Goal: Task Accomplishment & Management: Use online tool/utility

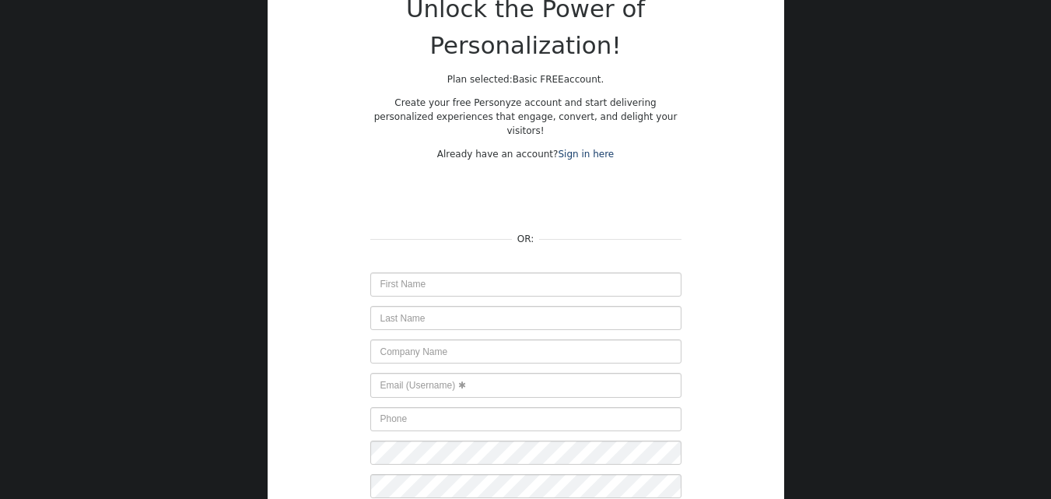
scroll to position [156, 0]
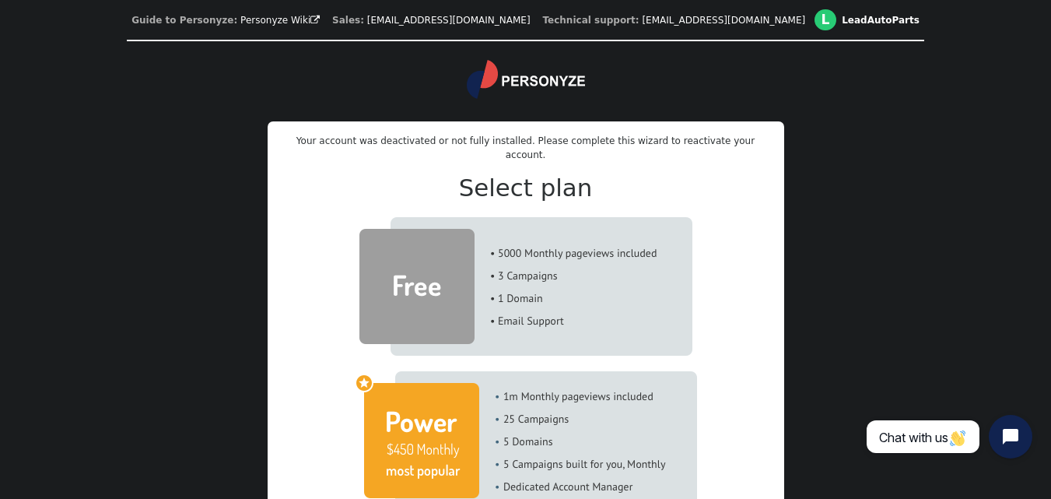
click at [562, 273] on img at bounding box center [525, 286] width 333 height 138
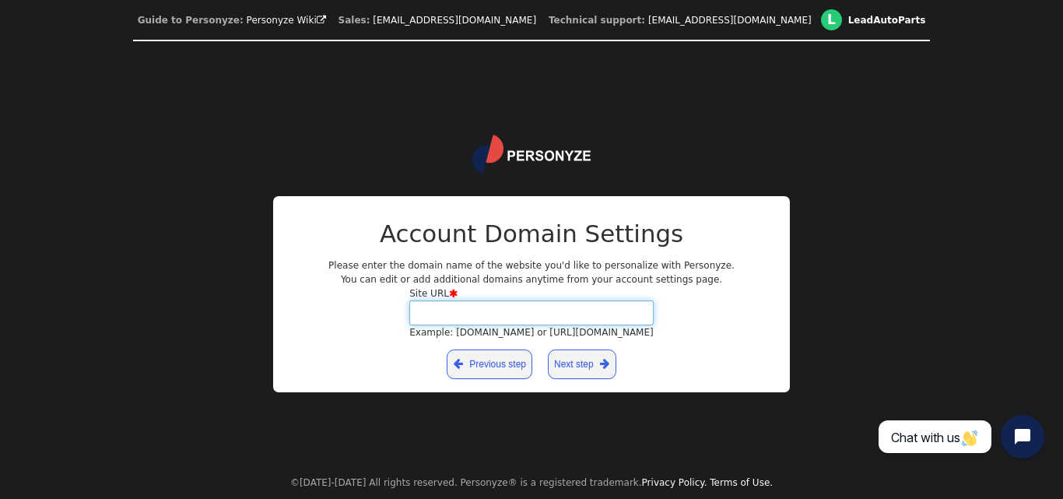
click at [535, 315] on input "Site URL  Example: [DOMAIN_NAME] or [URL][DOMAIN_NAME]" at bounding box center [531, 312] width 244 height 24
type input "[DOMAIN_NAME]"
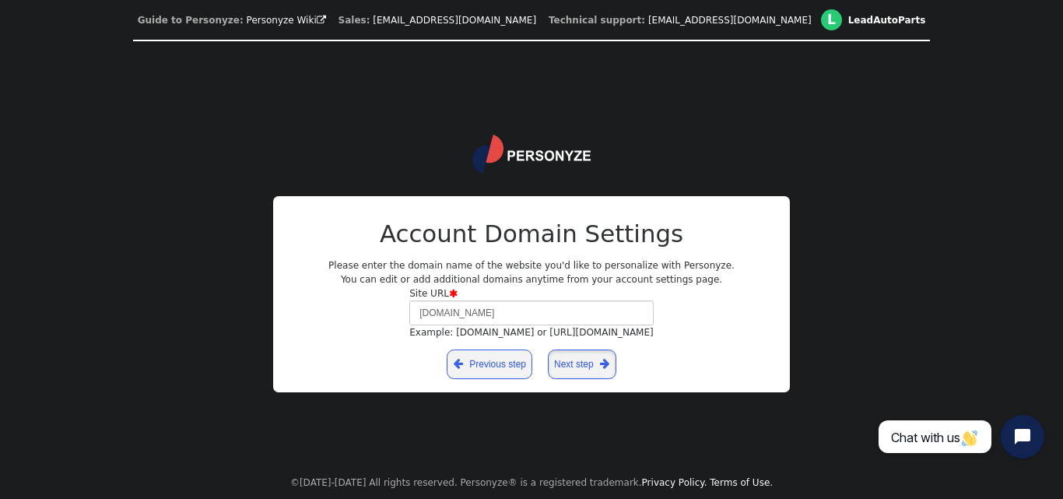
click at [600, 370] on span "" at bounding box center [604, 364] width 9 height 17
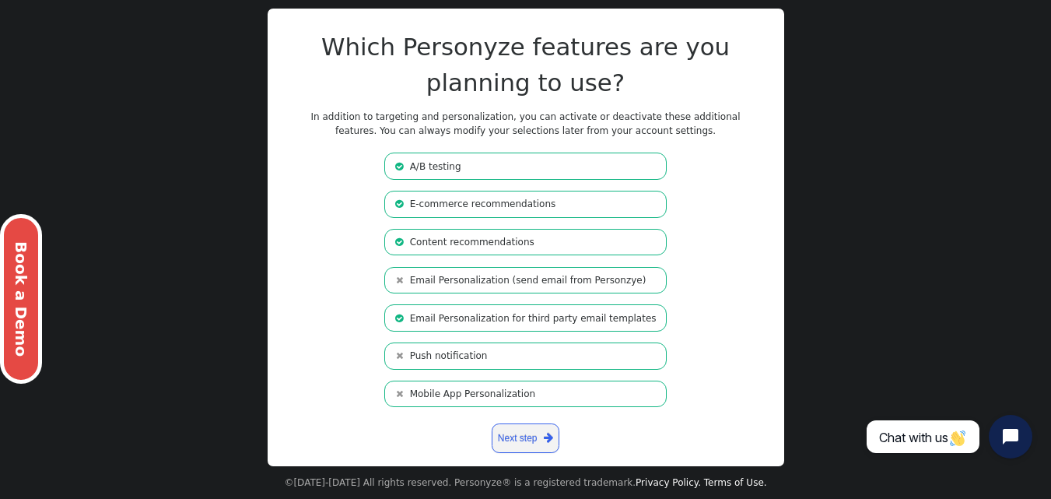
scroll to position [117, 0]
click at [548, 435] on span "" at bounding box center [548, 437] width 9 height 17
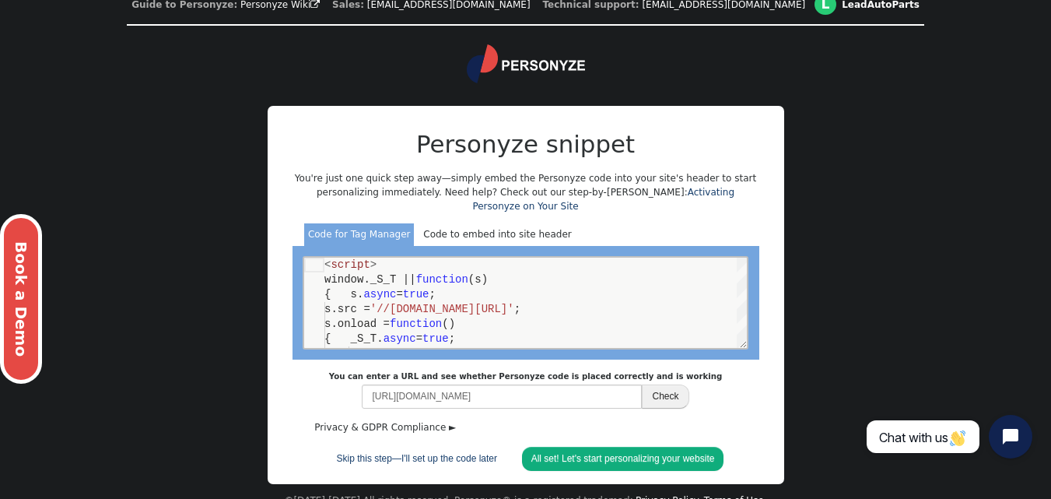
scroll to position [19, 0]
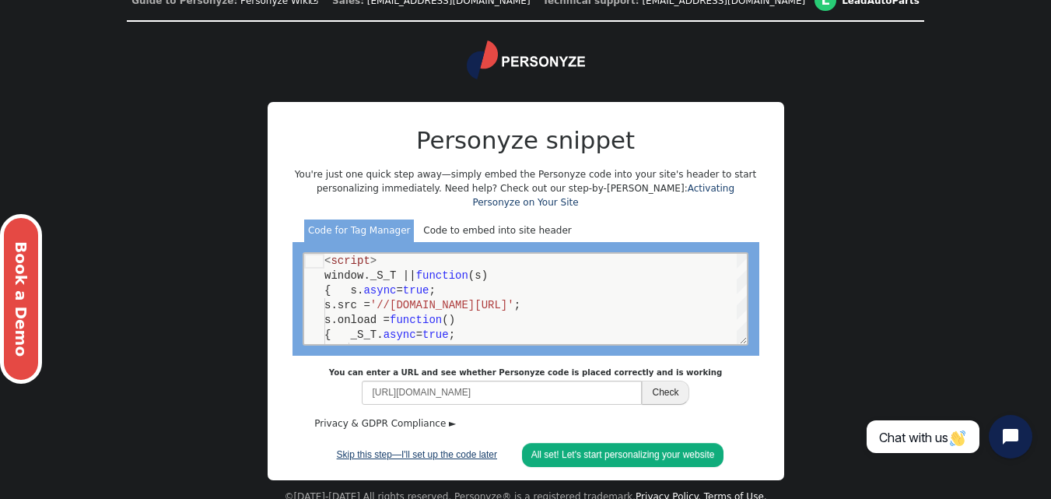
click at [382, 443] on link "Skip this step—I'll set up the code later" at bounding box center [417, 455] width 179 height 24
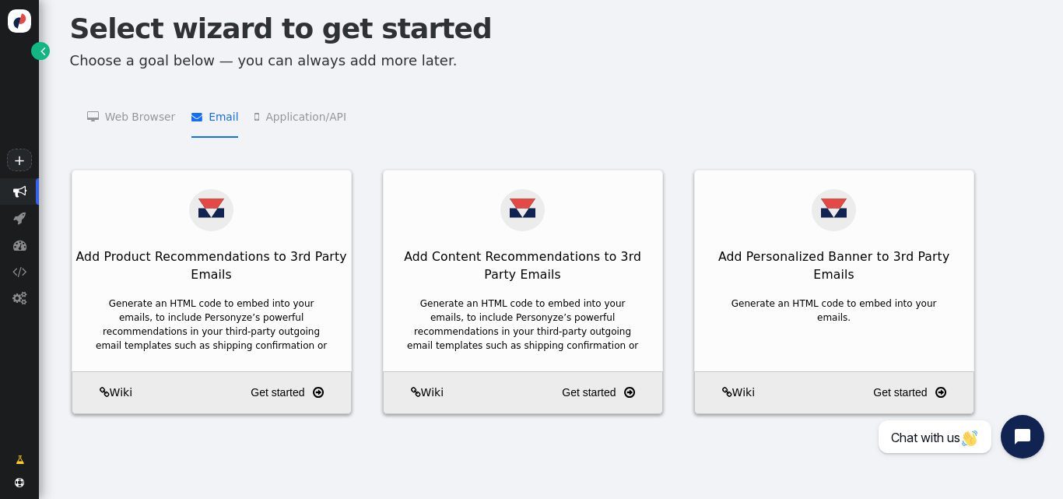
click at [198, 113] on span "" at bounding box center [199, 116] width 17 height 11
click at [269, 121] on li " Application/API   JSON API Product Recommendations    JSON API Content Recom…" at bounding box center [300, 116] width 92 height 42
click at [216, 117] on li " Email   Add Product Recommendations to 3rd Party Emails    Add Content Recom…" at bounding box center [214, 116] width 47 height 42
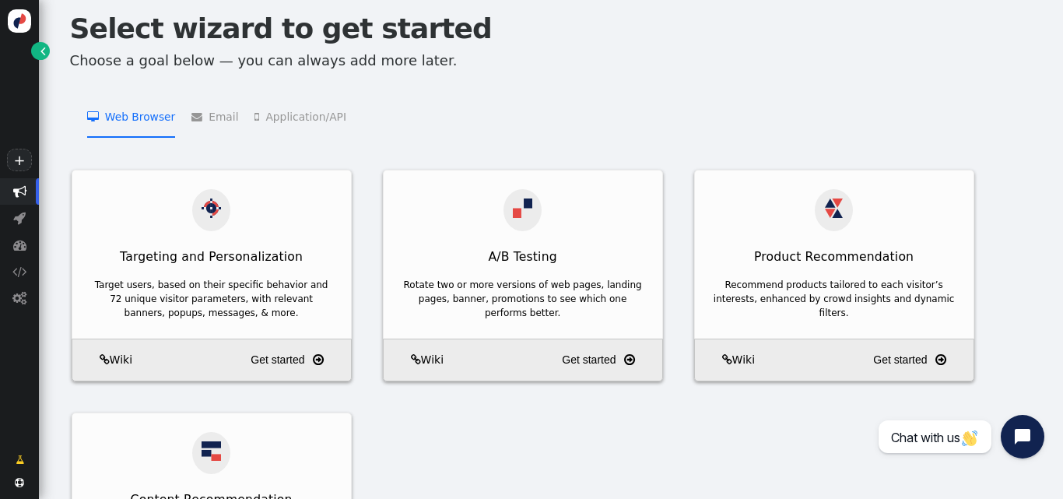
click at [156, 120] on li " Web Browser   Targeting and Personalization    A/B Testing    Product Recom…" at bounding box center [131, 116] width 89 height 42
click at [972, 437] on img "button" at bounding box center [970, 438] width 16 height 16
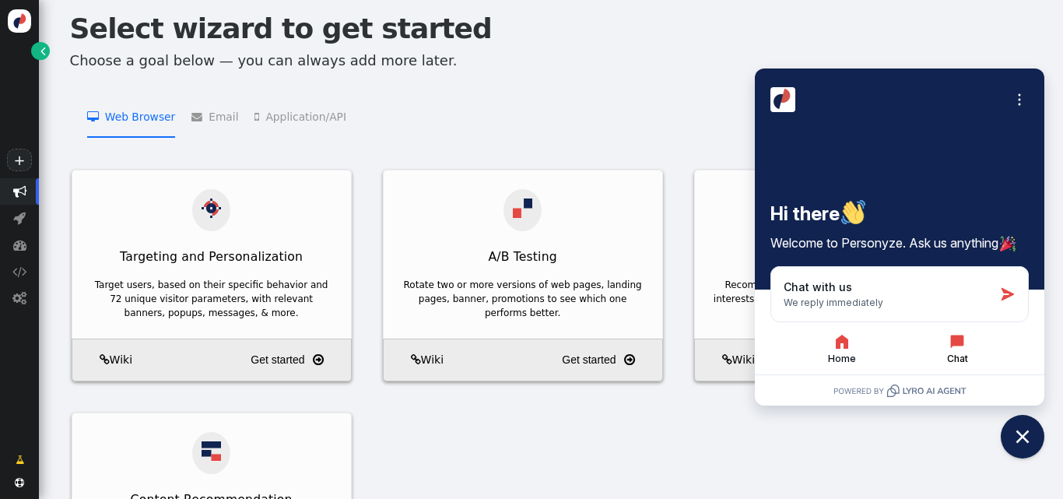
click at [948, 349] on icon "button" at bounding box center [957, 341] width 19 height 19
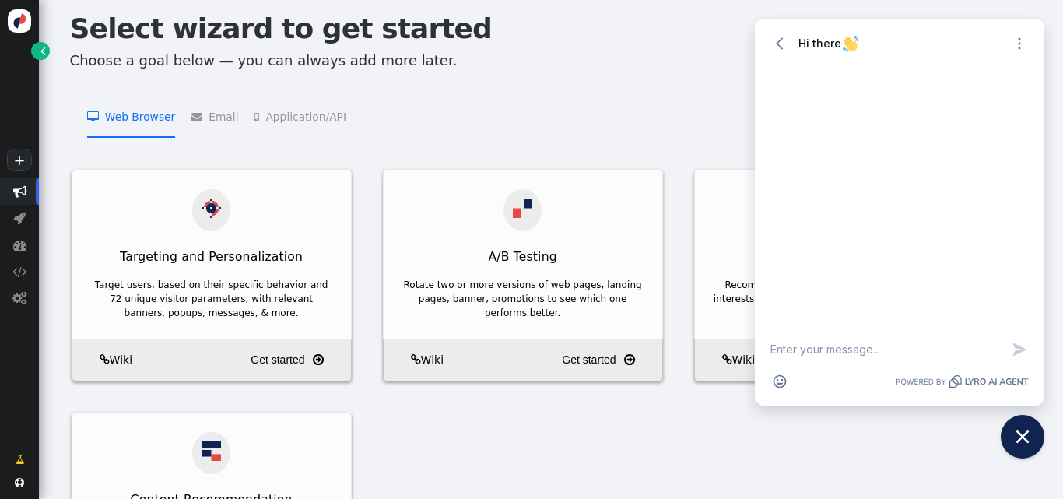
click at [948, 349] on textarea "New message" at bounding box center [885, 349] width 230 height 40
type textarea "want to vreate dynamic landing pages"
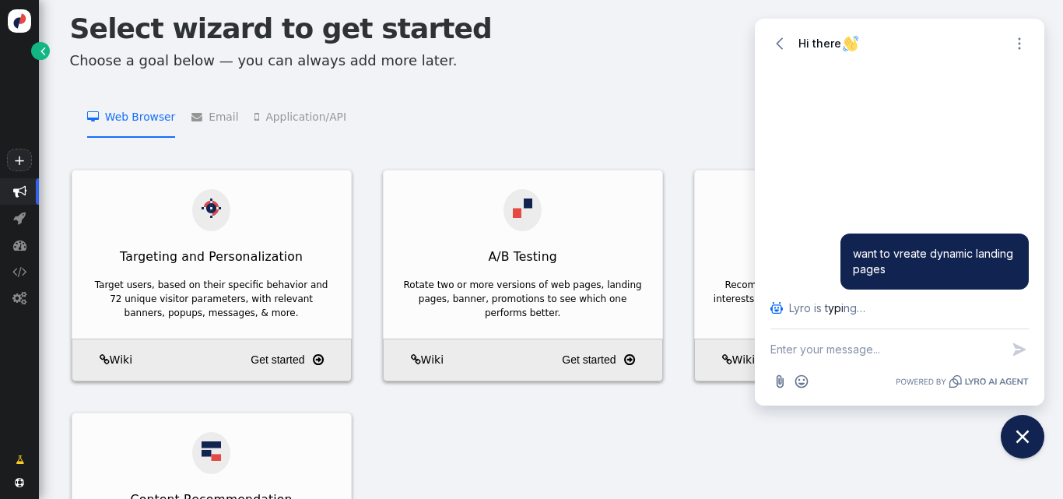
scroll to position [72, 0]
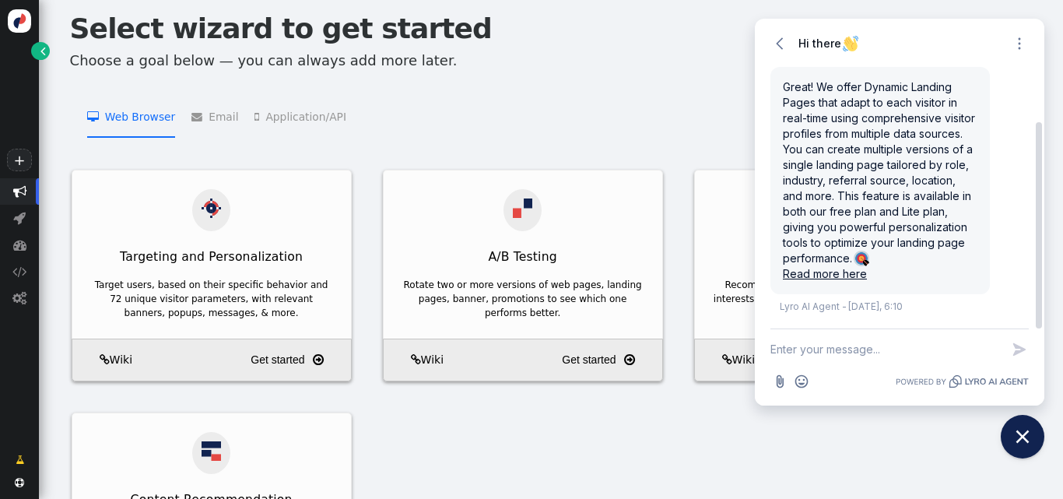
click at [836, 273] on link "Read more here" at bounding box center [825, 273] width 84 height 13
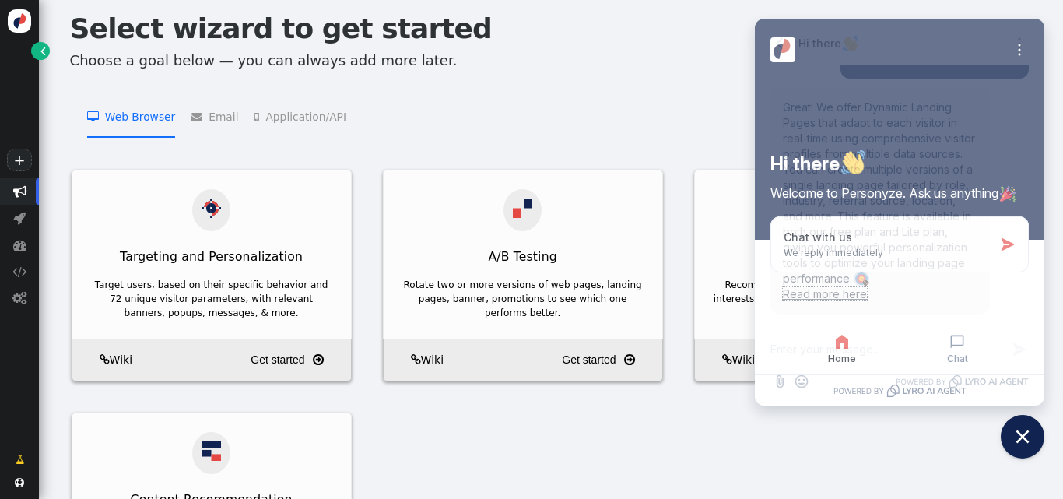
scroll to position [52, 0]
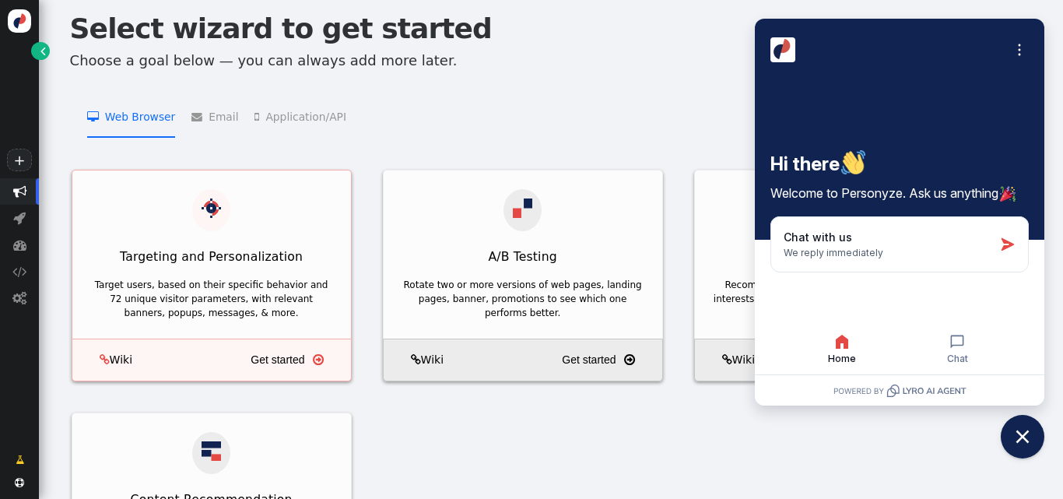
click at [280, 283] on div "Target users, based on their specific behavior and 72 unique visitor parameters…" at bounding box center [211, 299] width 241 height 42
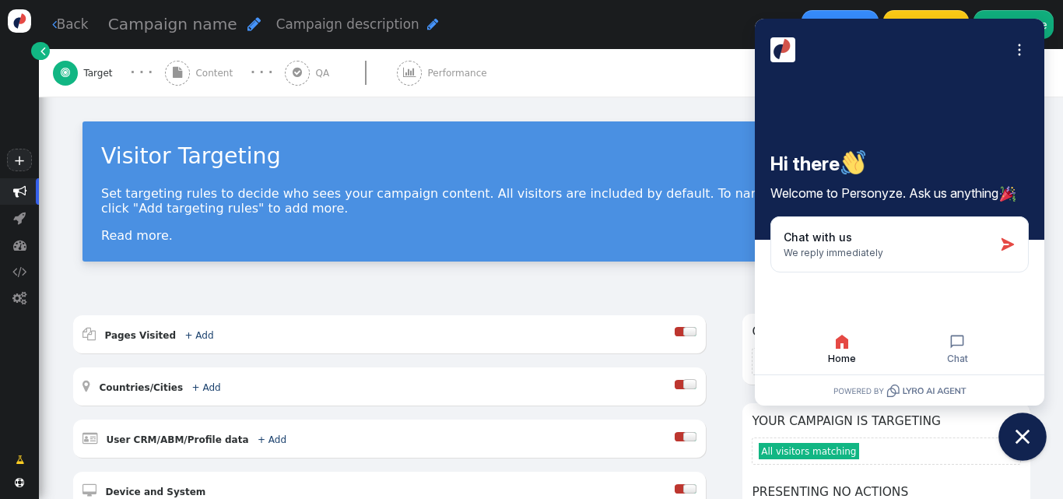
click at [1017, 424] on button "Close chat widget" at bounding box center [1022, 436] width 48 height 48
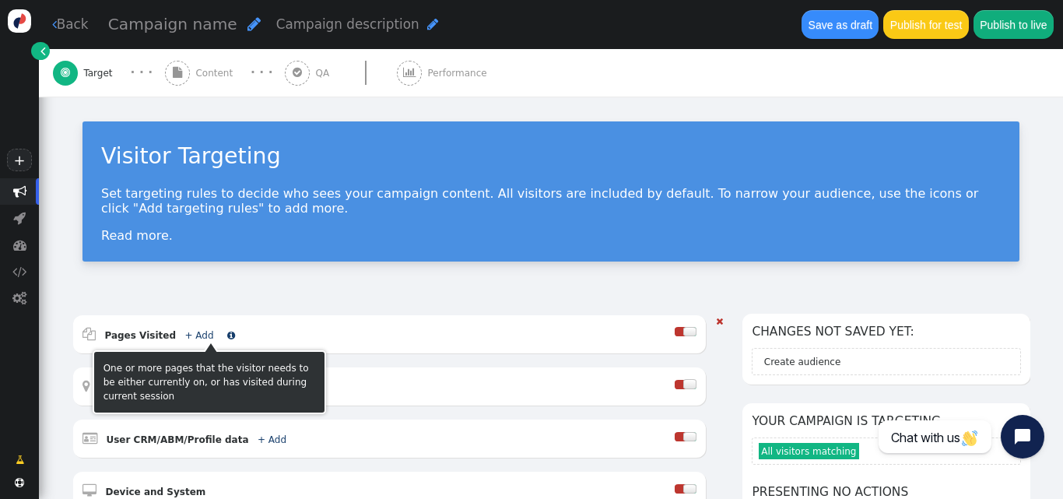
click at [184, 336] on link "+ Add" at bounding box center [198, 335] width 29 height 11
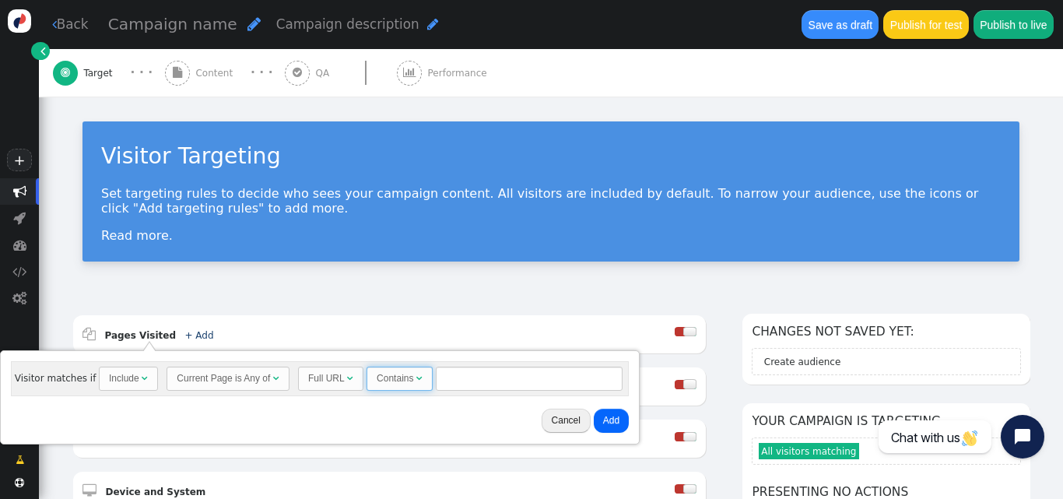
click at [416, 379] on span "" at bounding box center [419, 377] width 6 height 9
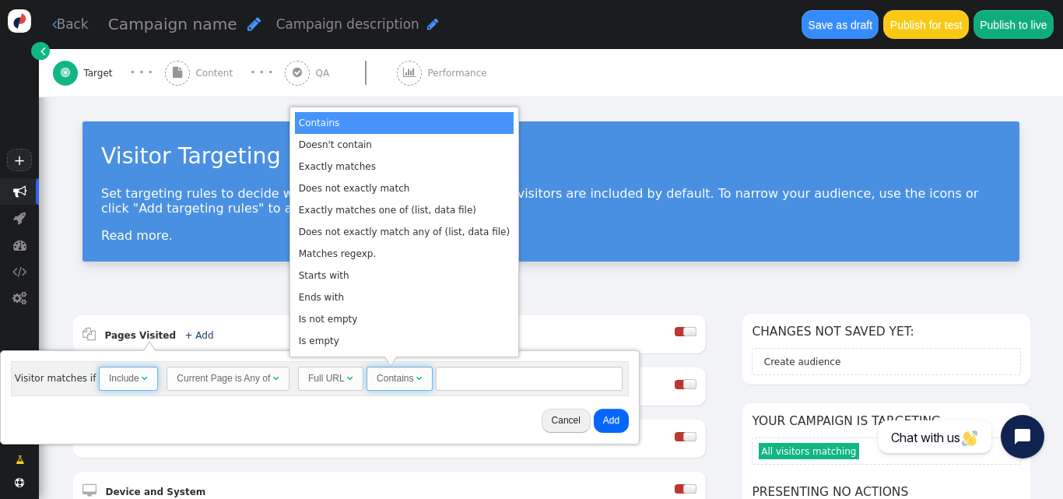
click at [140, 378] on span "Include " at bounding box center [128, 378] width 59 height 24
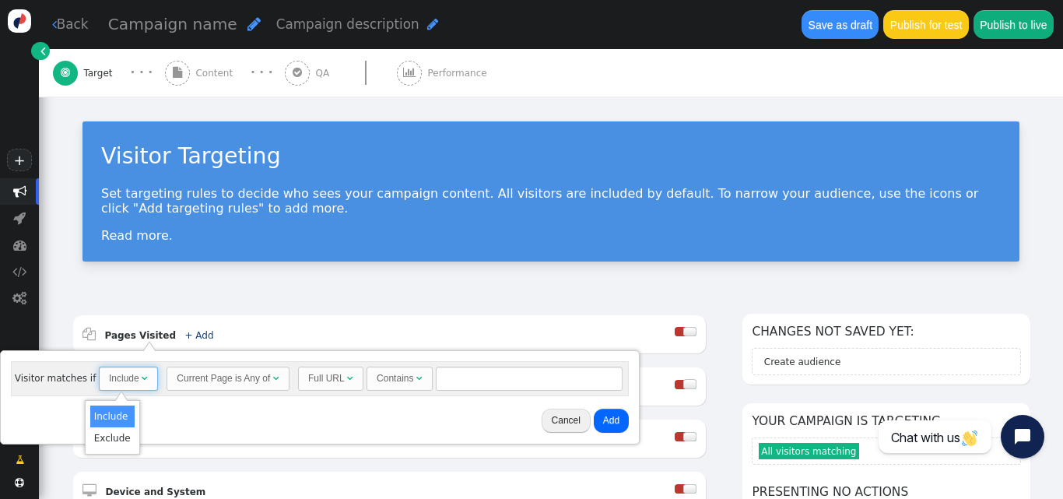
click at [140, 378] on span "Include " at bounding box center [128, 378] width 59 height 24
click at [229, 377] on div "Current Page is Any of" at bounding box center [223, 378] width 93 height 14
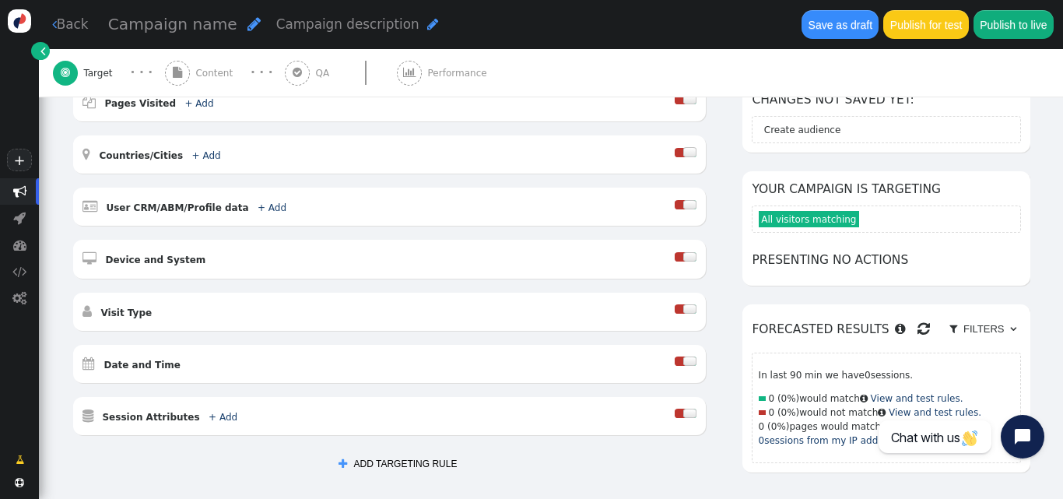
scroll to position [233, 0]
click at [483, 312] on div " Visit Type " at bounding box center [378, 309] width 592 height 19
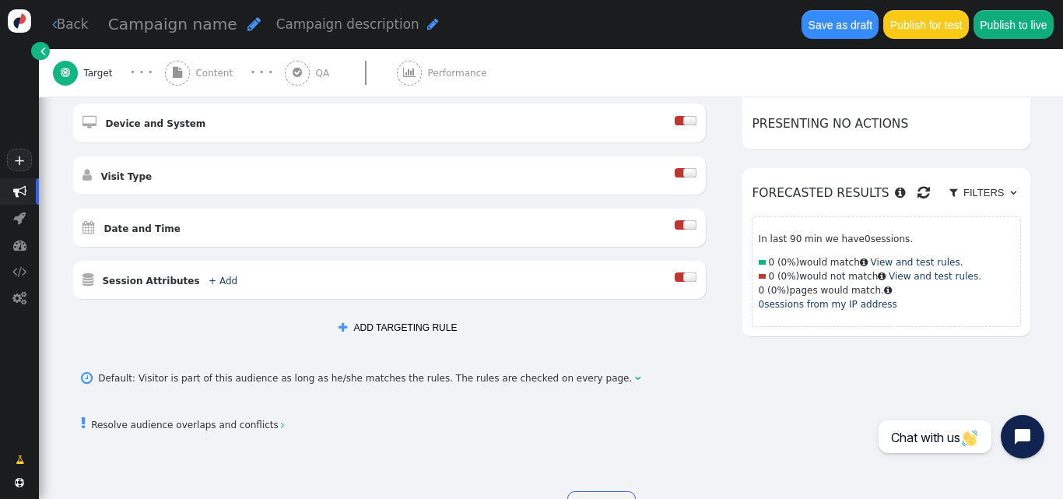
scroll to position [421, 0]
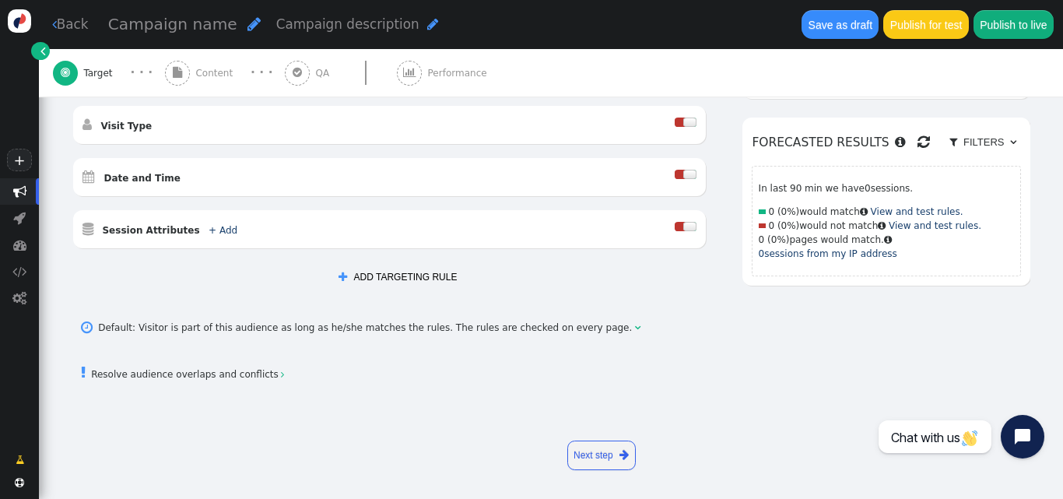
click at [374, 274] on button " ADD TARGETING RULE" at bounding box center [398, 277] width 138 height 24
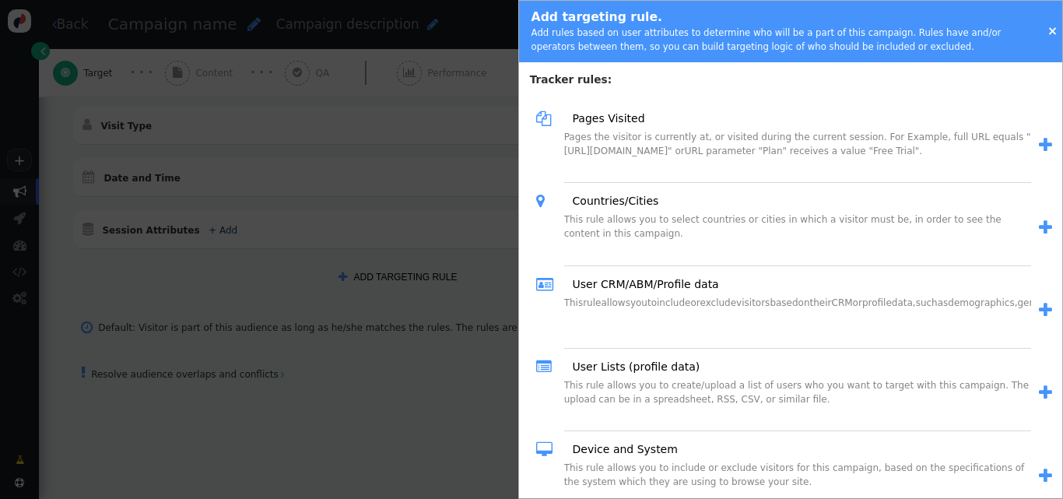
click at [309, 387] on div at bounding box center [531, 249] width 1063 height 499
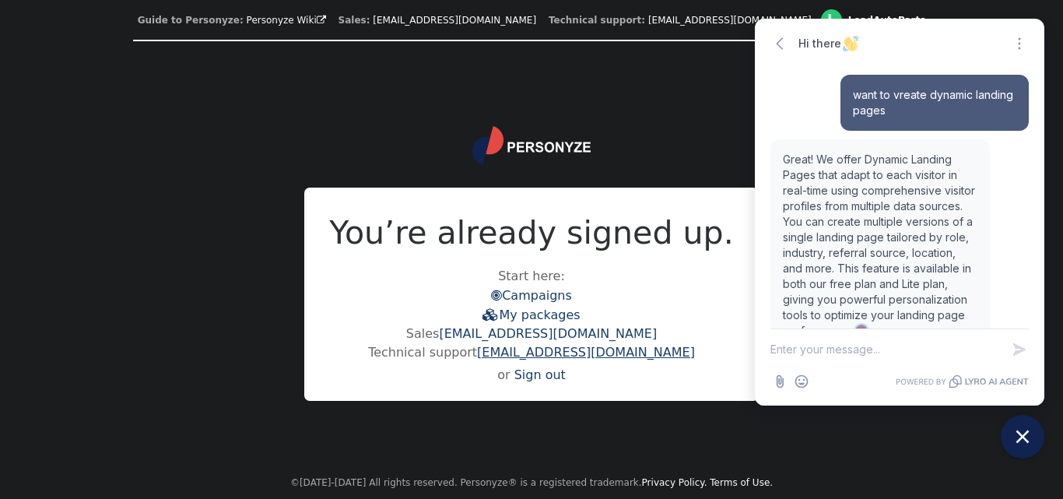
scroll to position [72, 0]
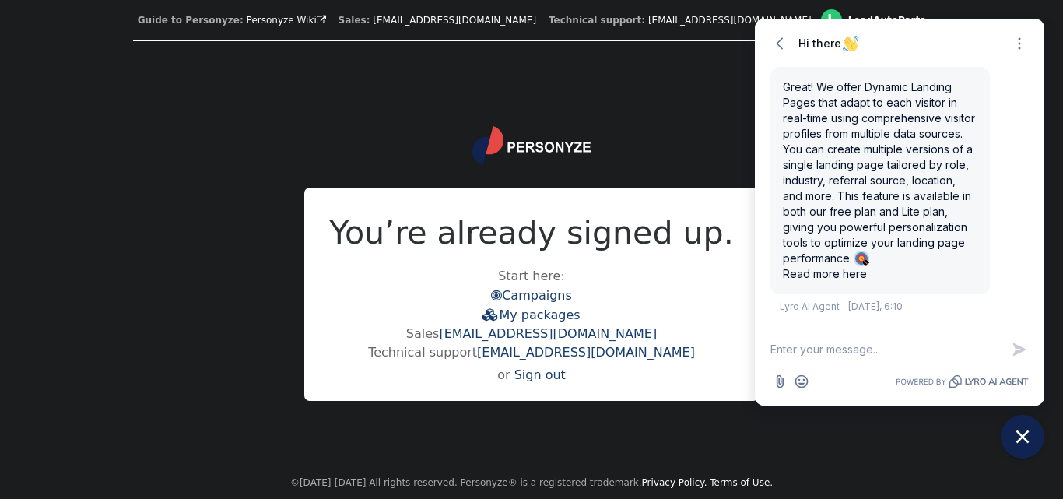
click at [625, 155] on div "You’re already signed up. Start here:  Campaigns  My packages Sales info@pers…" at bounding box center [531, 253] width 474 height 293
click at [780, 43] on icon "button" at bounding box center [780, 44] width 16 height 16
